Goal: Task Accomplishment & Management: Manage account settings

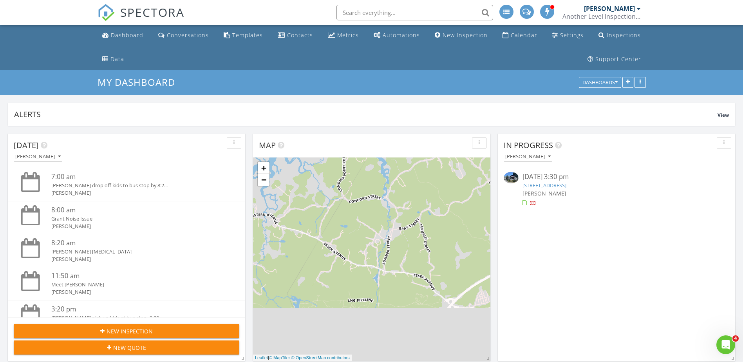
click at [567, 188] on link "4 Fisherman Way 3, Gloucester, MA 01930" at bounding box center [545, 185] width 44 height 7
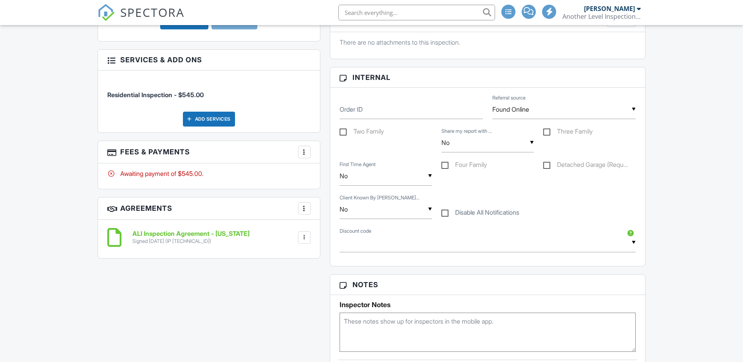
click at [305, 151] on div at bounding box center [305, 152] width 8 height 8
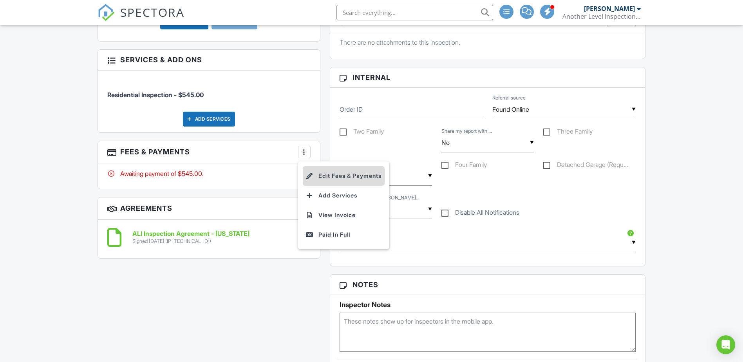
click at [324, 177] on li "Edit Fees & Payments" at bounding box center [344, 176] width 82 height 20
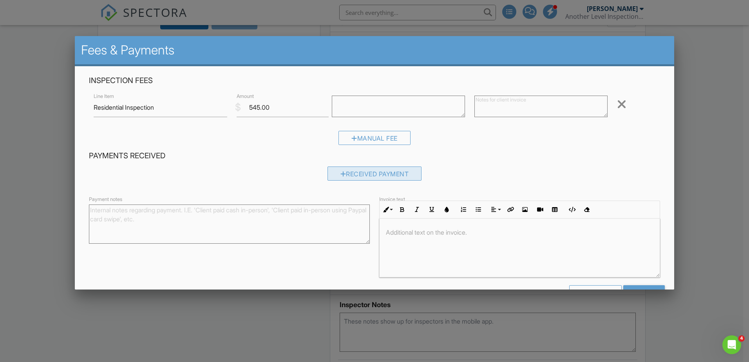
click at [393, 170] on div "Received Payment" at bounding box center [375, 174] width 94 height 14
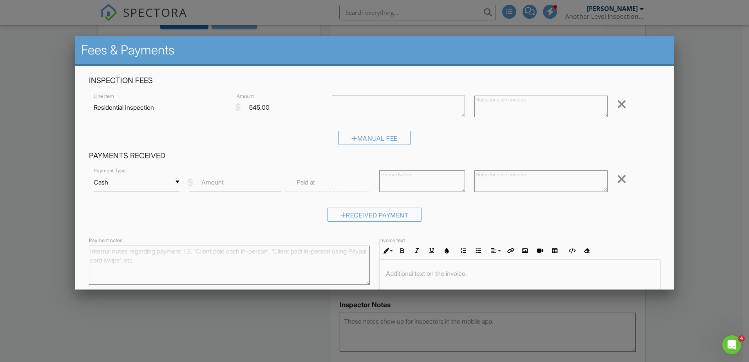
click at [138, 182] on div "▼ Cash Cash Check On-Site Card Other Cash Check On-Site Card Other" at bounding box center [137, 182] width 86 height 19
drag, startPoint x: 130, startPoint y: 216, endPoint x: 187, endPoint y: 208, distance: 57.0
click at [130, 216] on span "Check" at bounding box center [136, 221] width 72 height 20
type input "Check"
click at [232, 182] on input "Amount" at bounding box center [235, 182] width 92 height 19
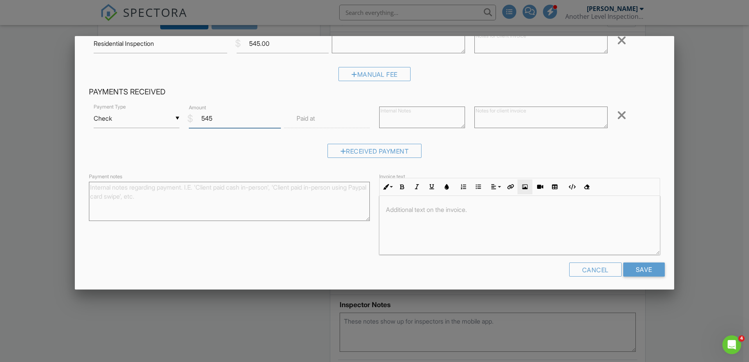
scroll to position [66, 0]
type input "545"
click at [632, 263] on input "Save" at bounding box center [645, 267] width 42 height 14
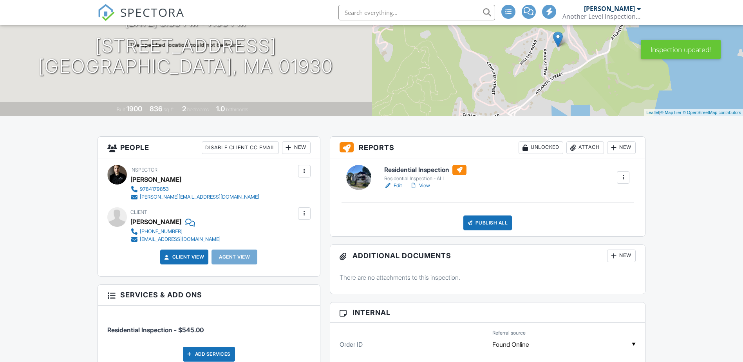
scroll to position [118, 0]
